Goal: Check status: Check status

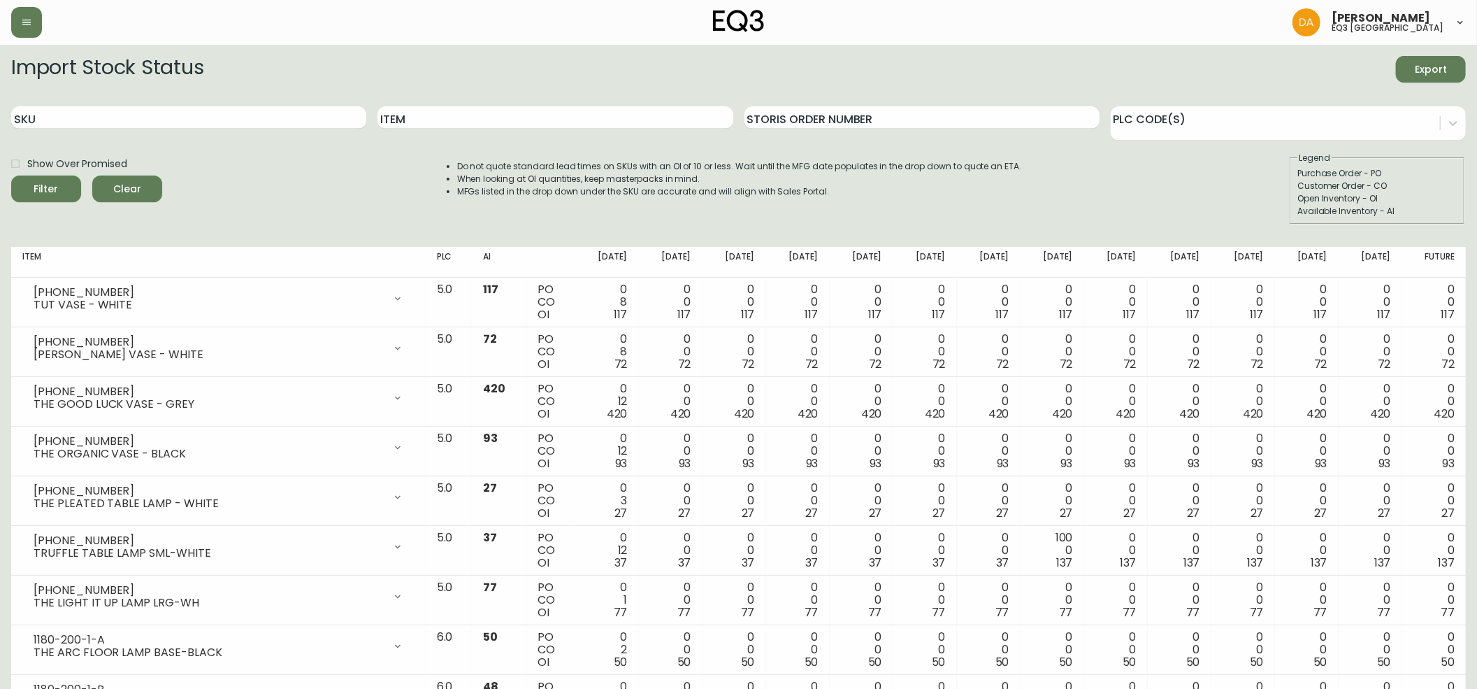
click at [133, 182] on span "Clear" at bounding box center [127, 188] width 48 height 17
click at [426, 123] on input "Item" at bounding box center [555, 117] width 355 height 22
type input "bila"
click at [48, 201] on button "Filter" at bounding box center [46, 188] width 70 height 27
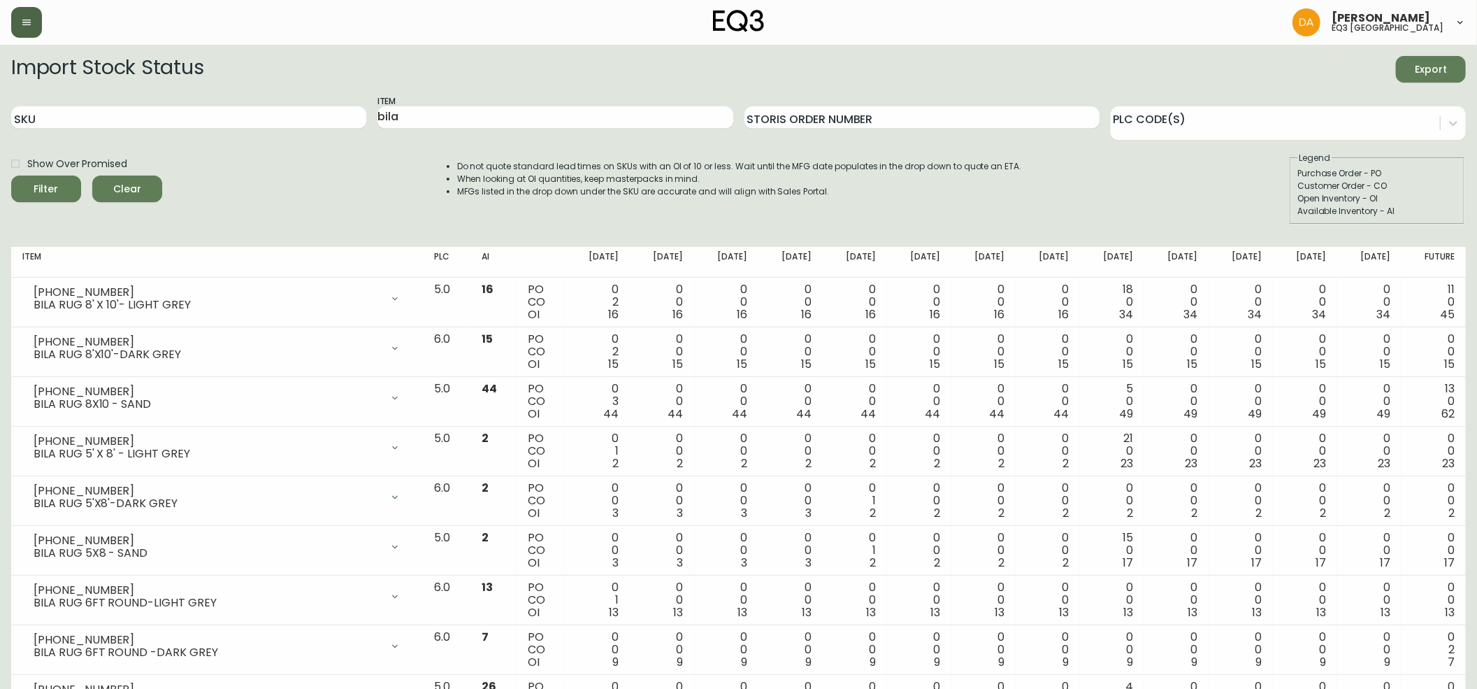
click at [28, 25] on icon "button" at bounding box center [26, 23] width 8 height 6
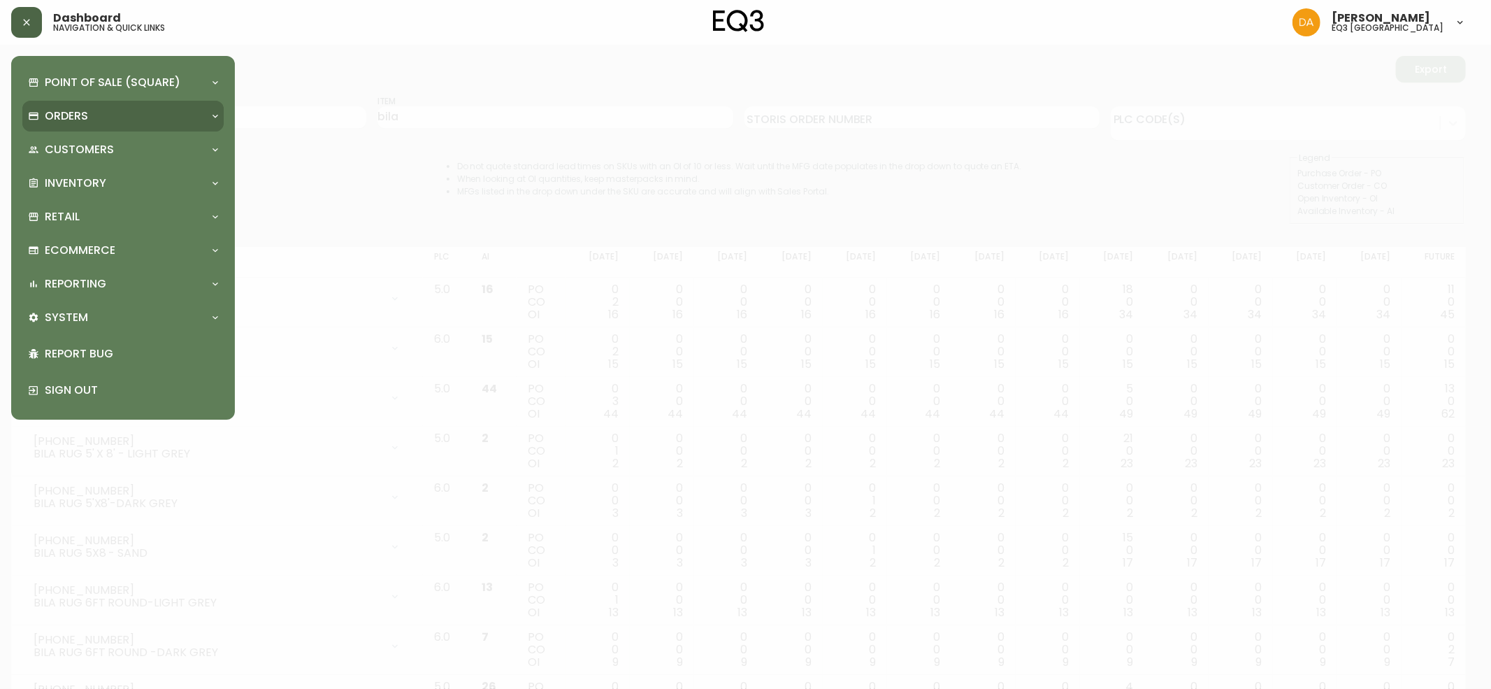
click at [115, 107] on div "Orders" at bounding box center [122, 116] width 201 height 31
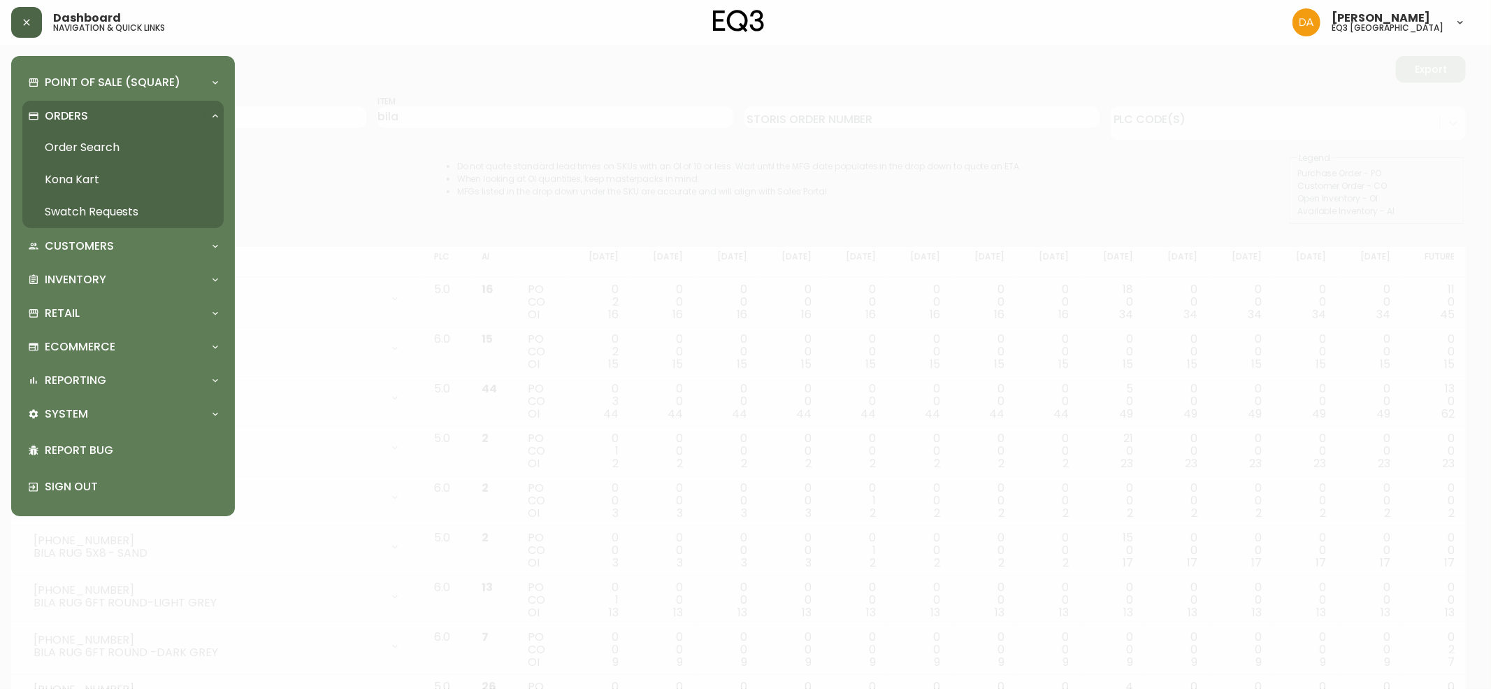
click at [105, 135] on link "Order Search" at bounding box center [122, 147] width 201 height 32
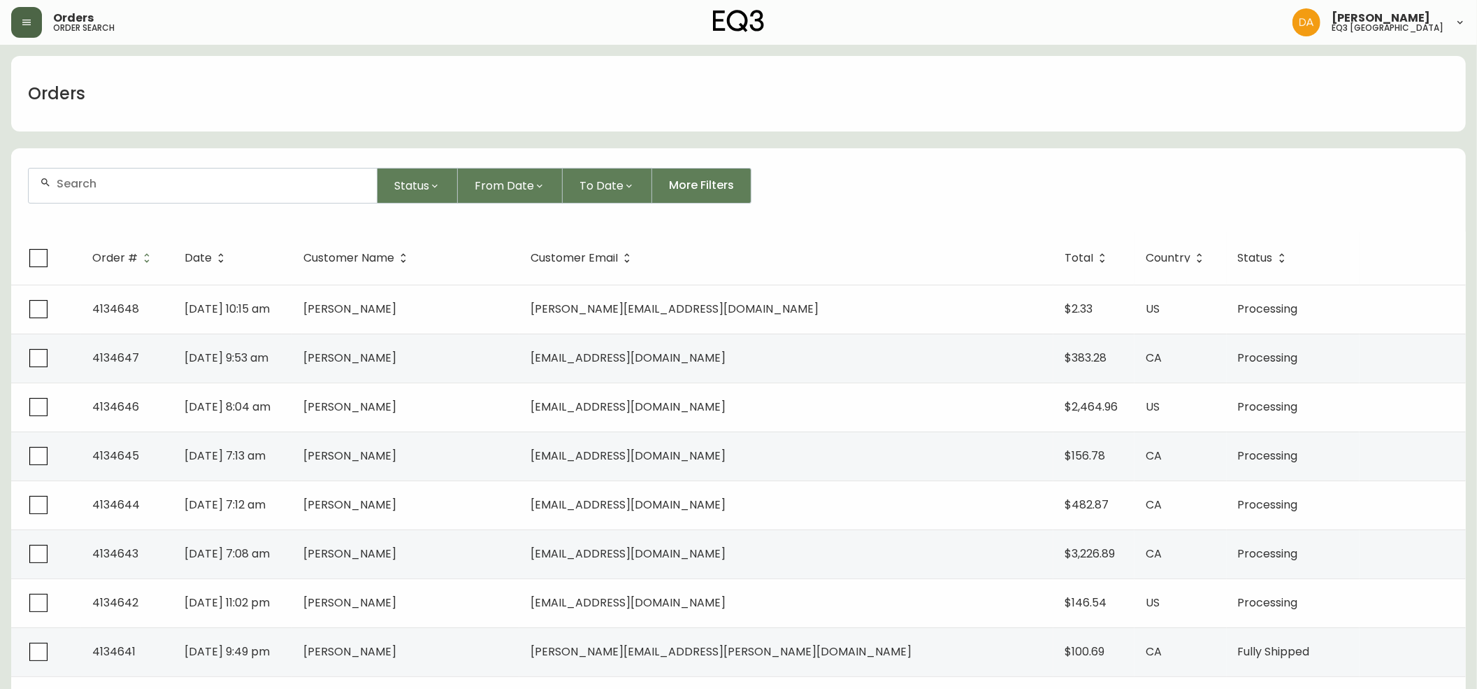
click at [155, 180] on input "text" at bounding box center [211, 183] width 309 height 13
paste input "4134413"
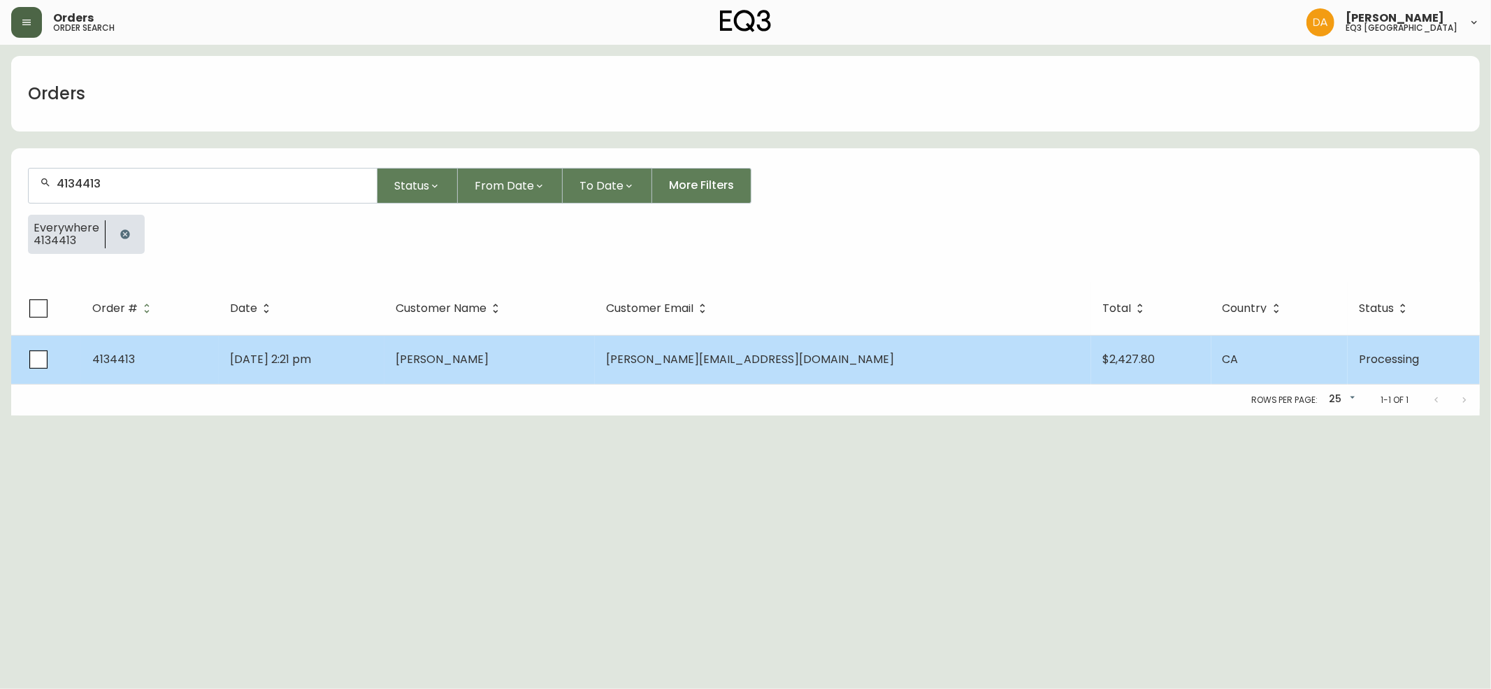
type input "4134413"
click at [385, 359] on td "[DATE] 2:21 pm" at bounding box center [302, 359] width 166 height 49
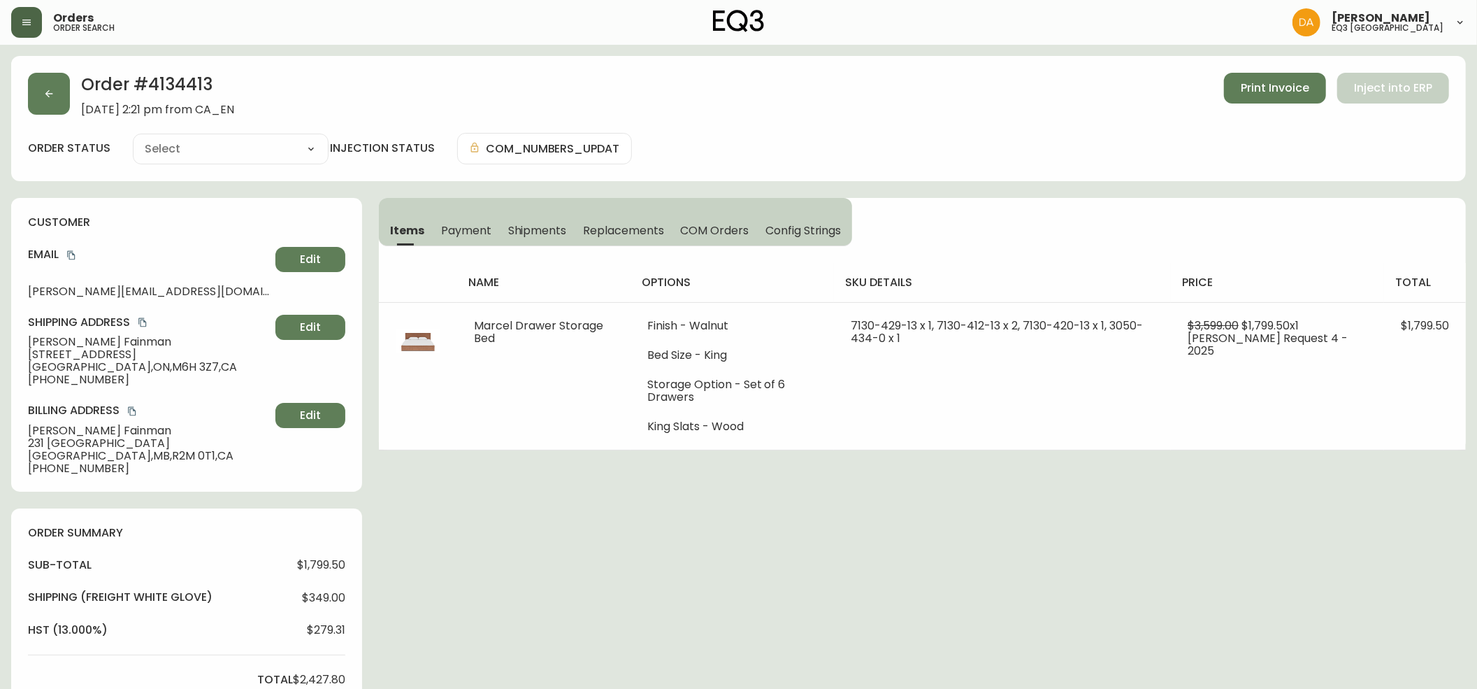
type input "Processing"
select select "PROCESSING"
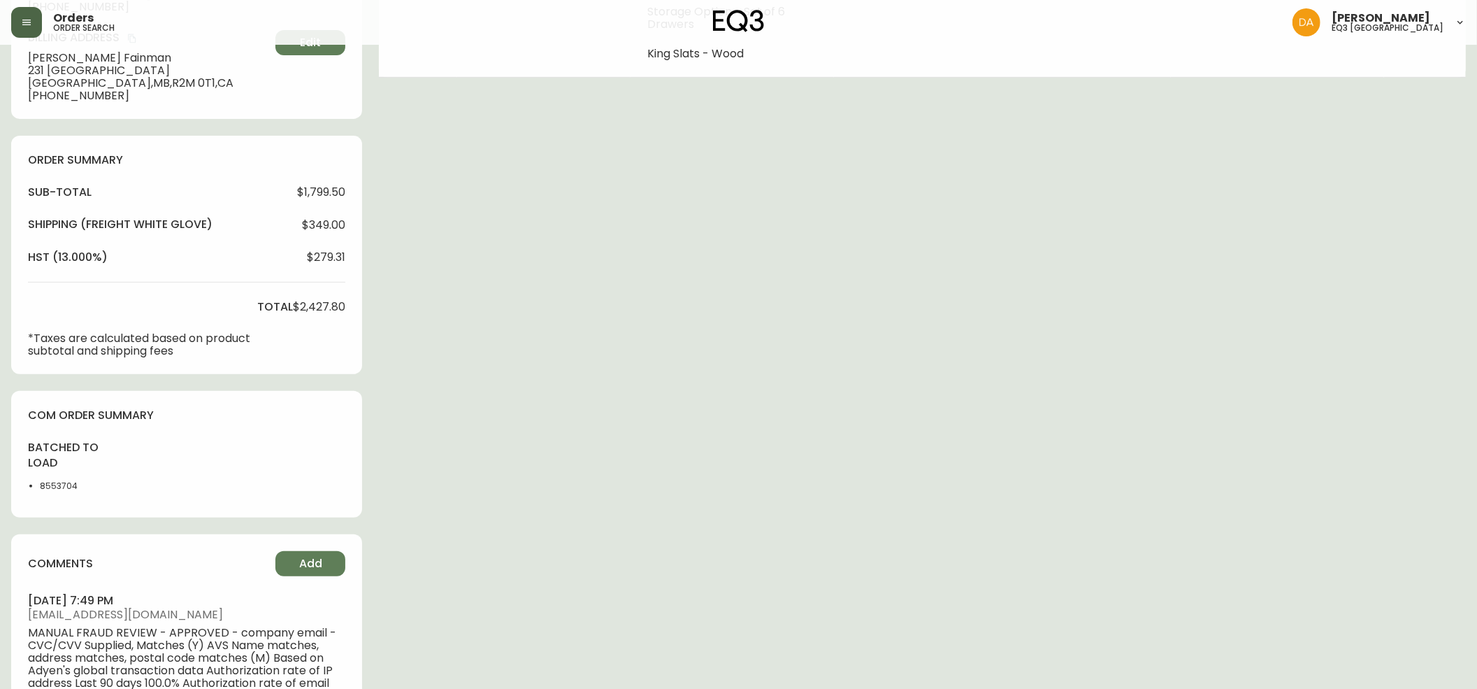
scroll to position [516, 0]
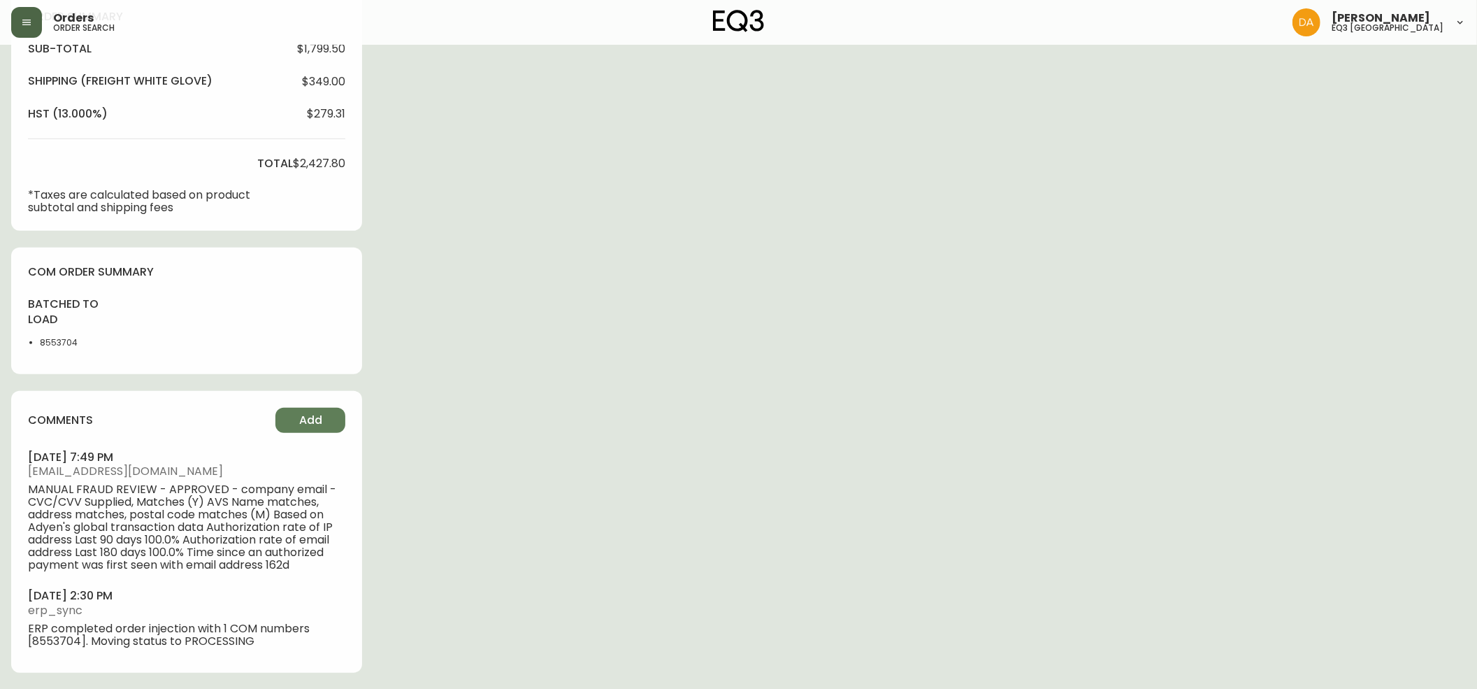
click at [53, 342] on li "8553704" at bounding box center [81, 342] width 83 height 13
copy li "8553704"
